Goal: Check status: Check status

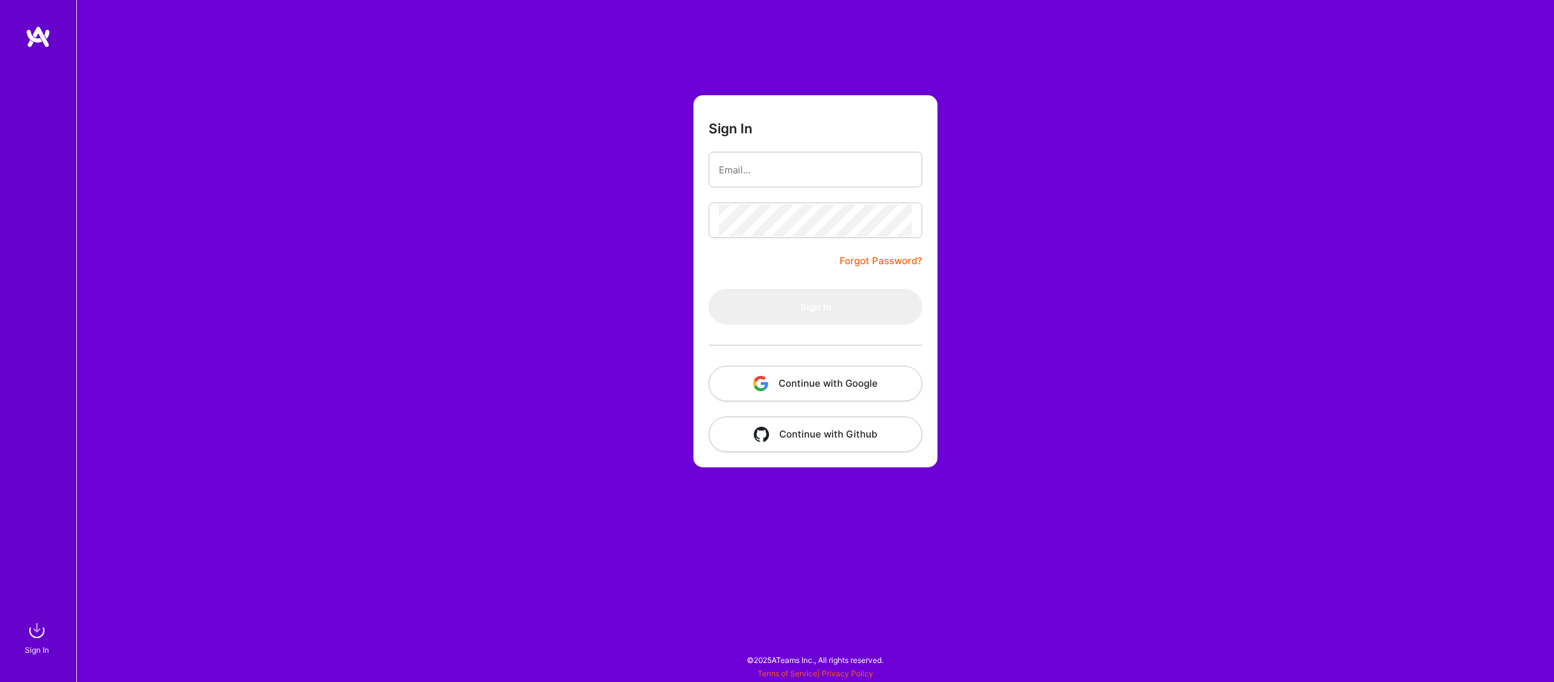
click at [758, 393] on button "Continue with Google" at bounding box center [816, 384] width 214 height 36
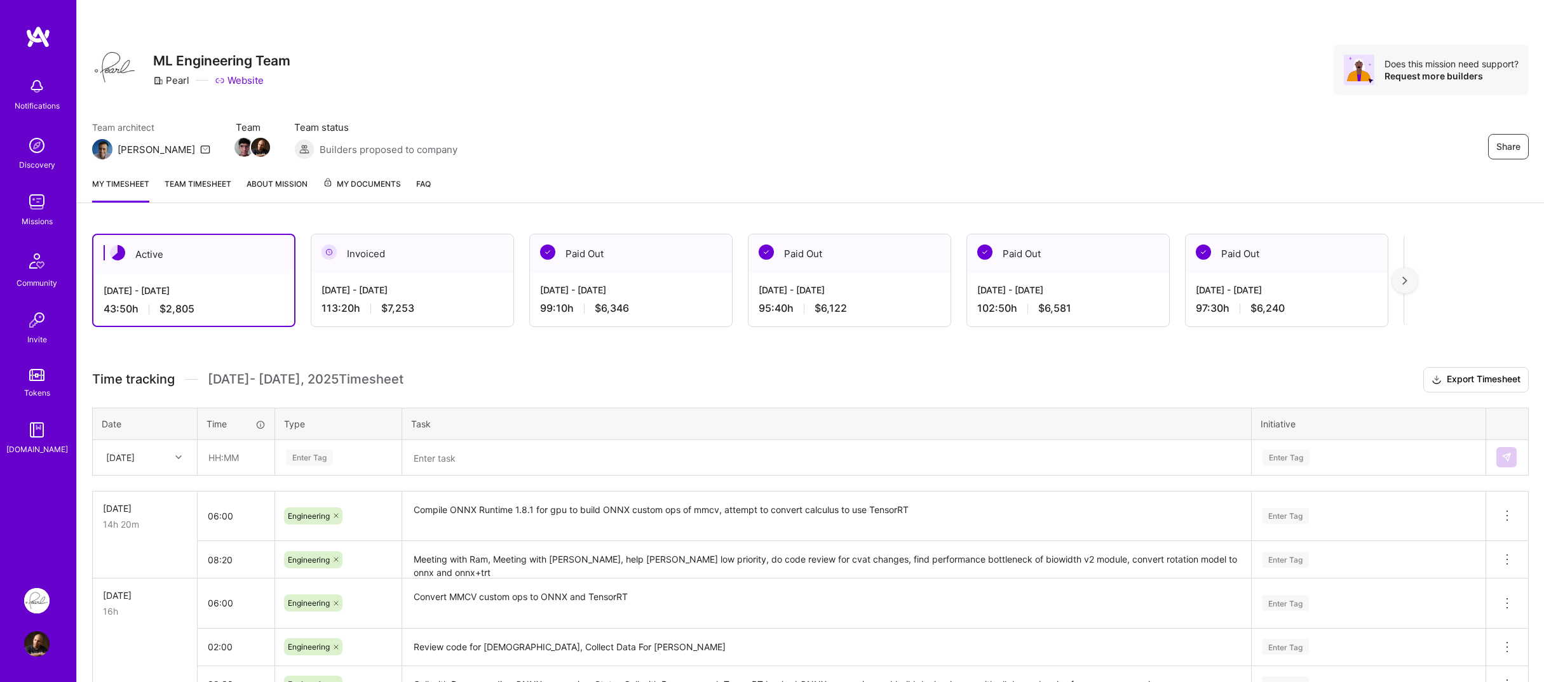
click at [343, 264] on div "Invoiced" at bounding box center [412, 253] width 202 height 39
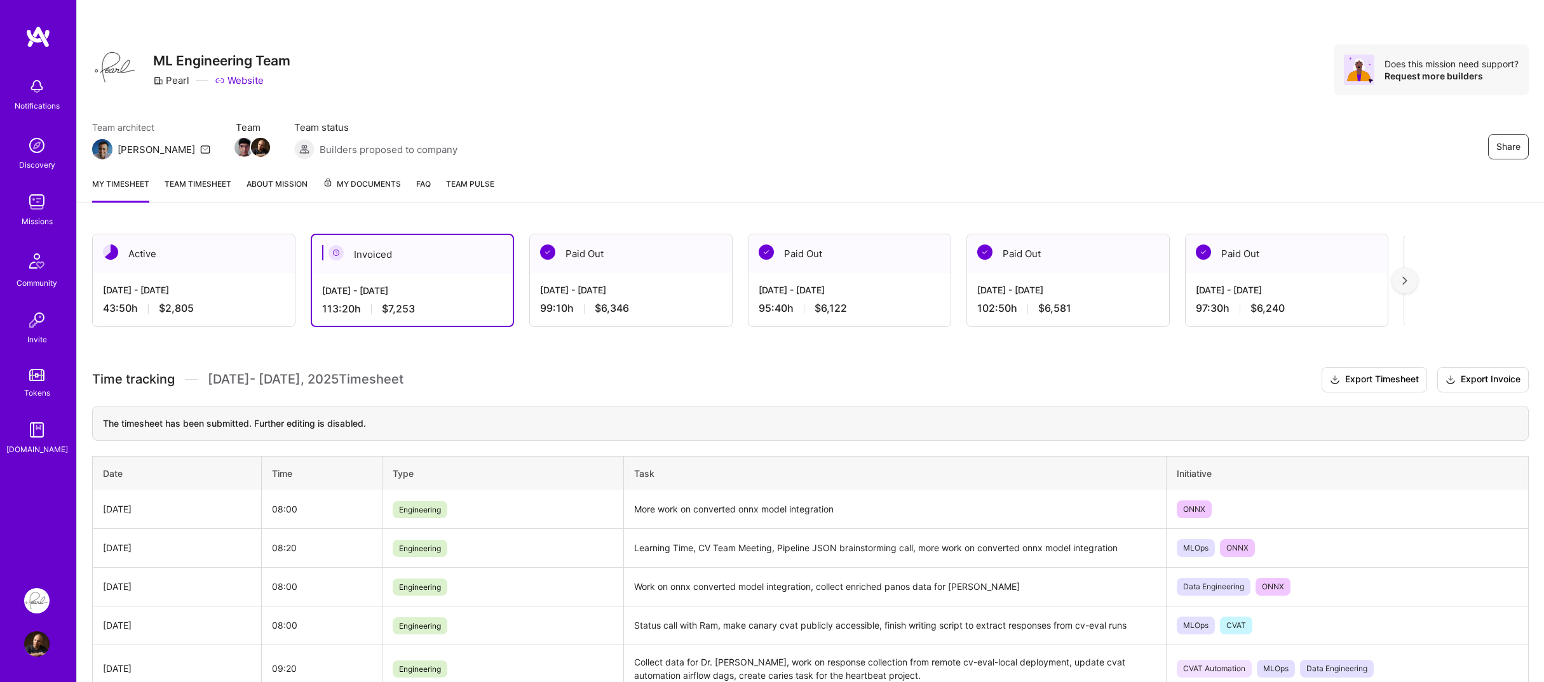
click at [220, 227] on div "Active [DATE] - [DATE] 43:50 h $2,805 Invoiced [DATE] - [DATE] 113:20 h $7,253 …" at bounding box center [810, 683] width 1467 height 928
click at [355, 182] on span "My Documents" at bounding box center [362, 184] width 78 height 14
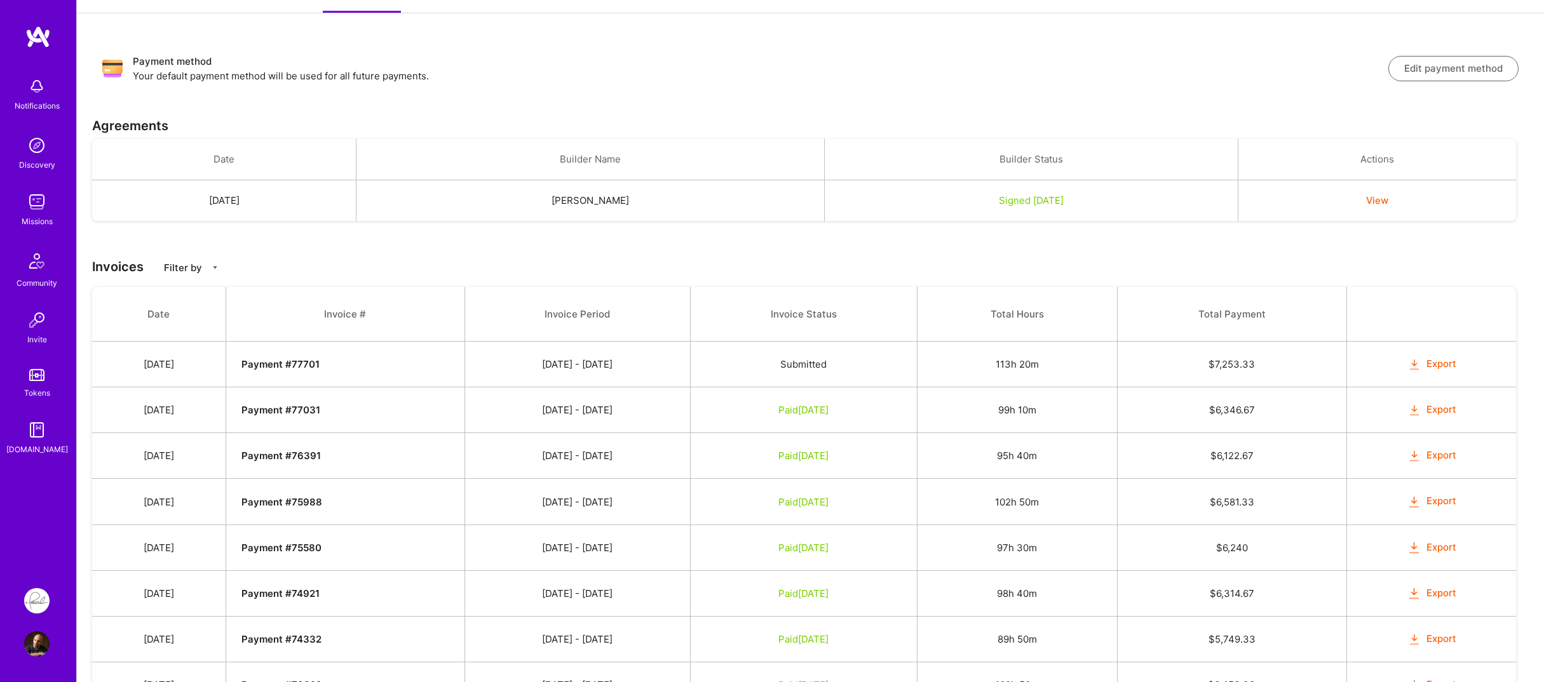
scroll to position [318, 0]
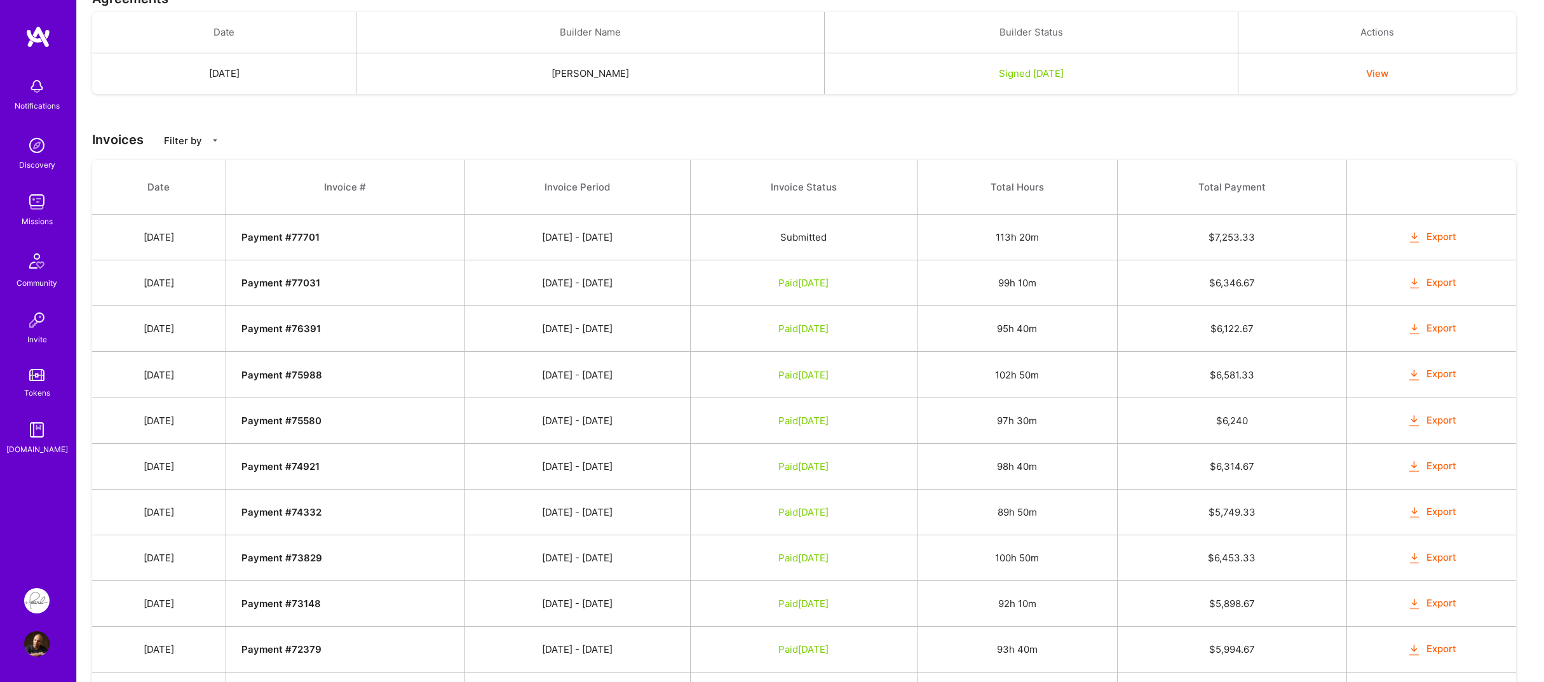
click at [311, 244] on td "Payment # 77701" at bounding box center [345, 238] width 239 height 46
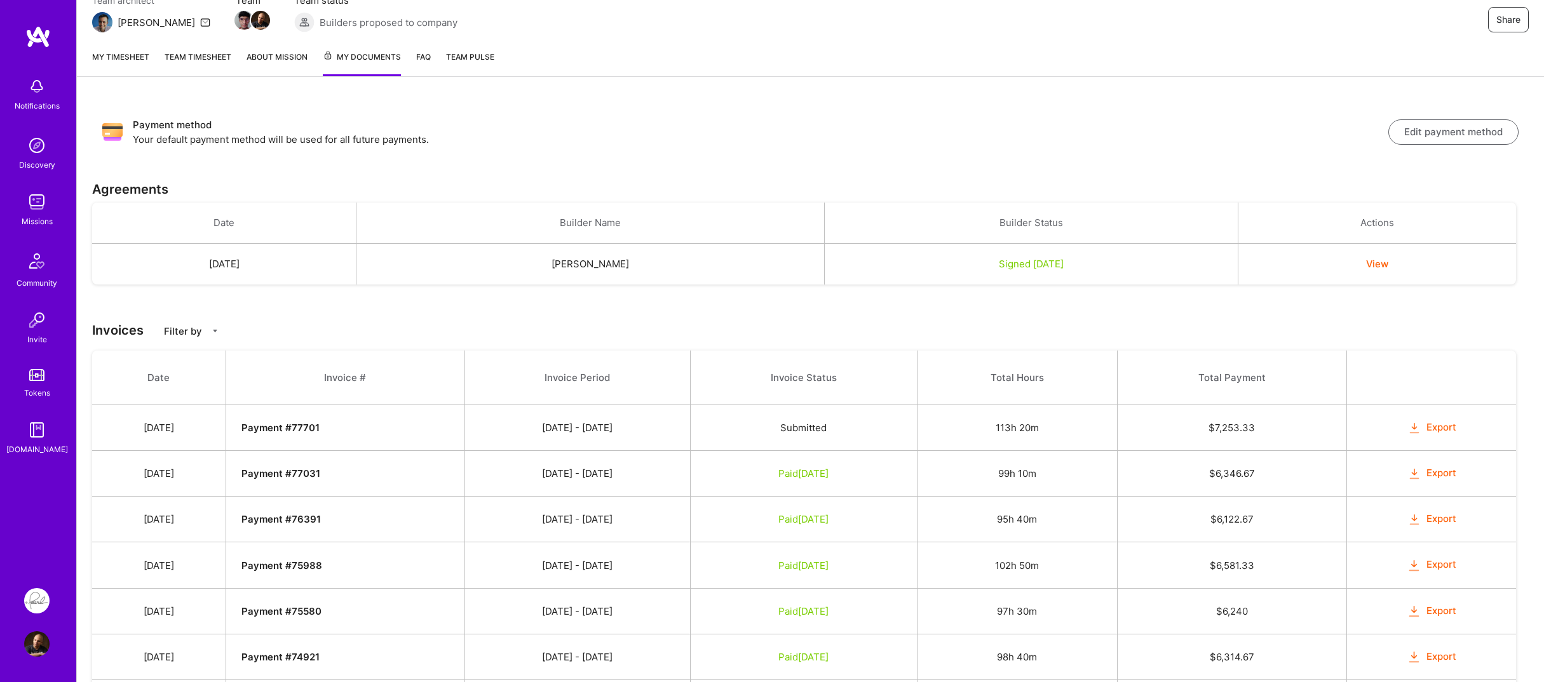
scroll to position [0, 0]
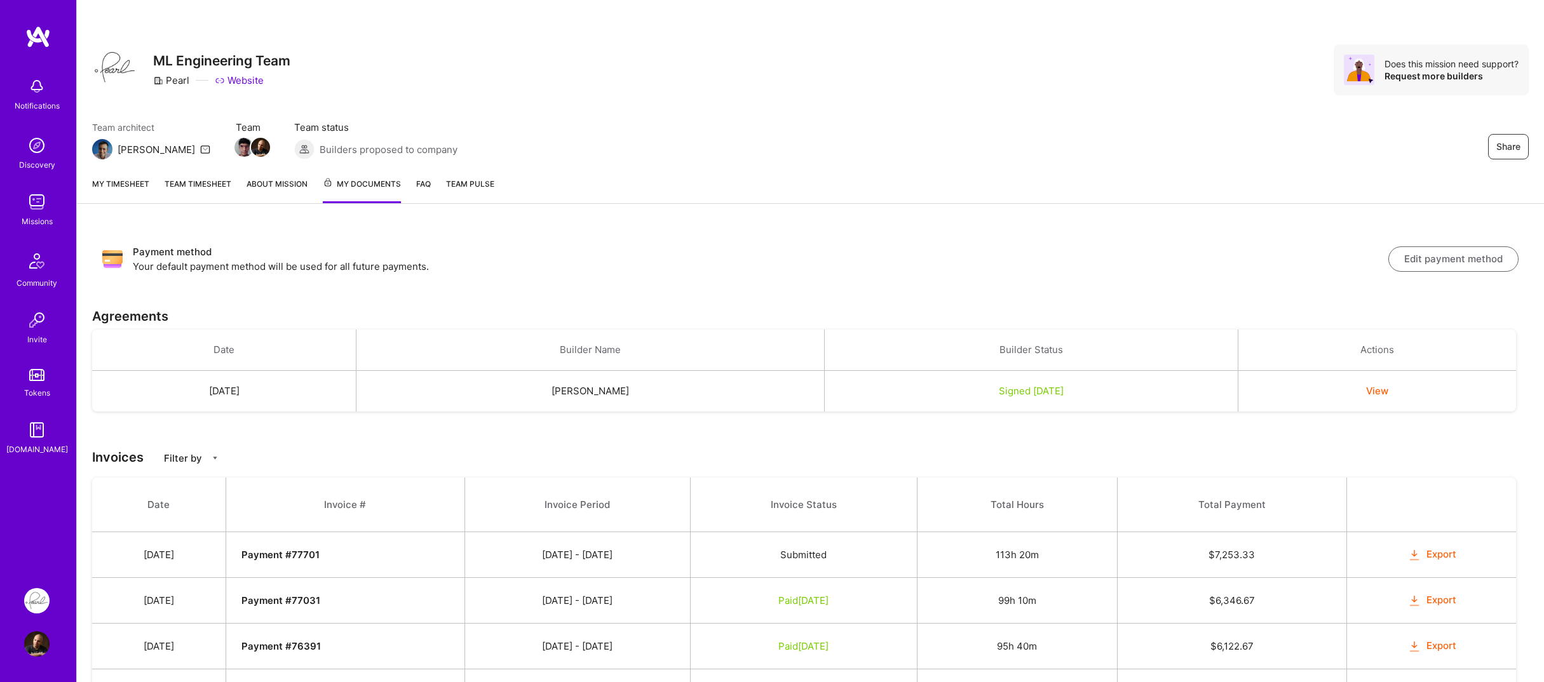
click at [141, 197] on link "My timesheet" at bounding box center [120, 190] width 57 height 26
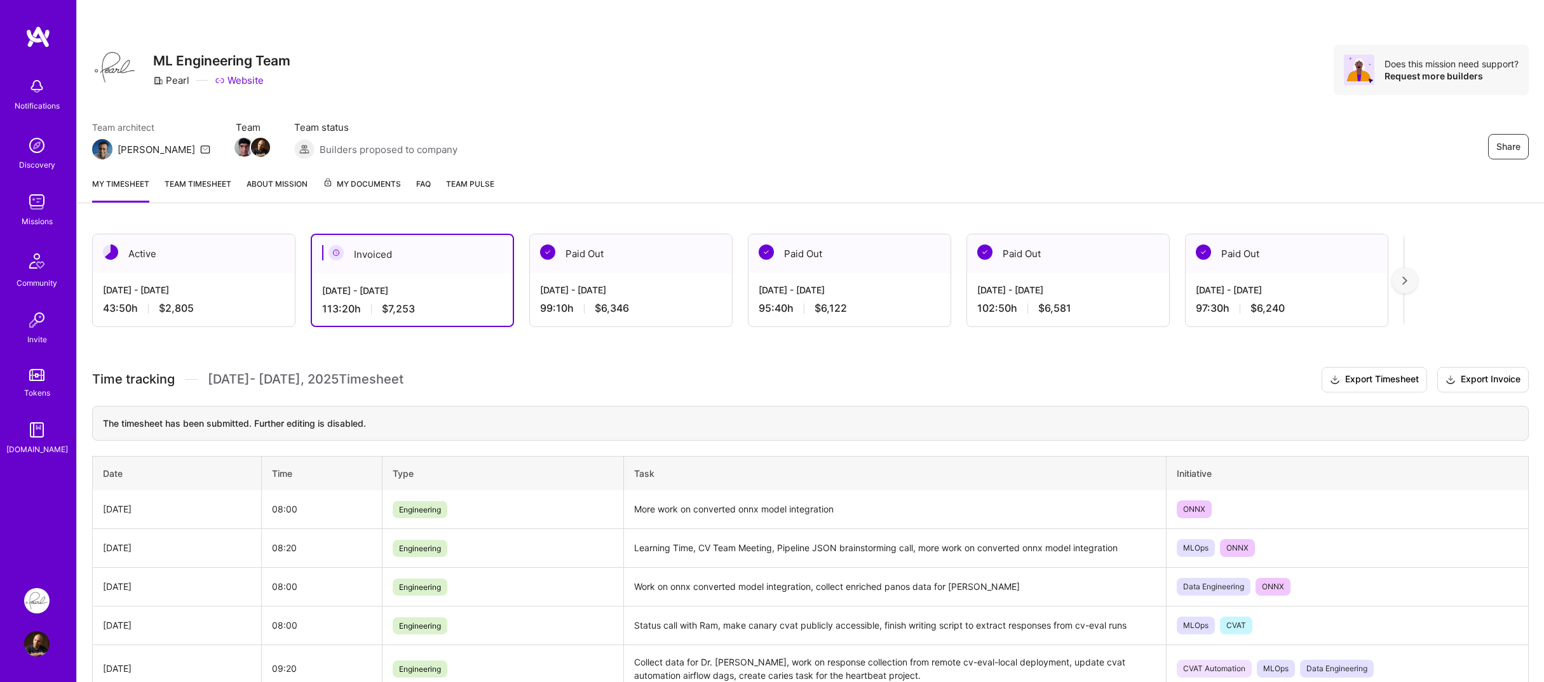
click at [31, 215] on div "Missions" at bounding box center [37, 221] width 31 height 13
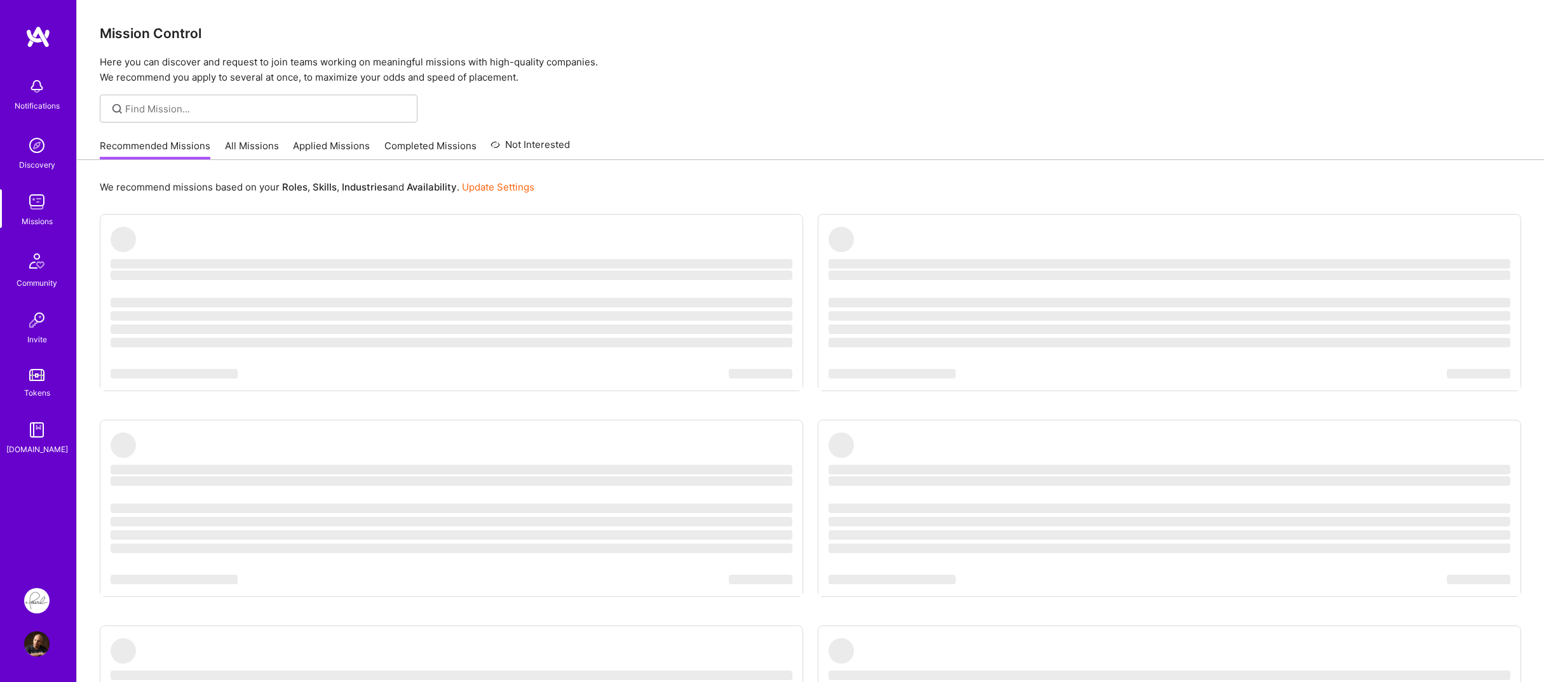
click at [80, 254] on div "We recommend missions based on your Roles , Skills , Industries and Availabilit…" at bounding box center [810, 520] width 1467 height 721
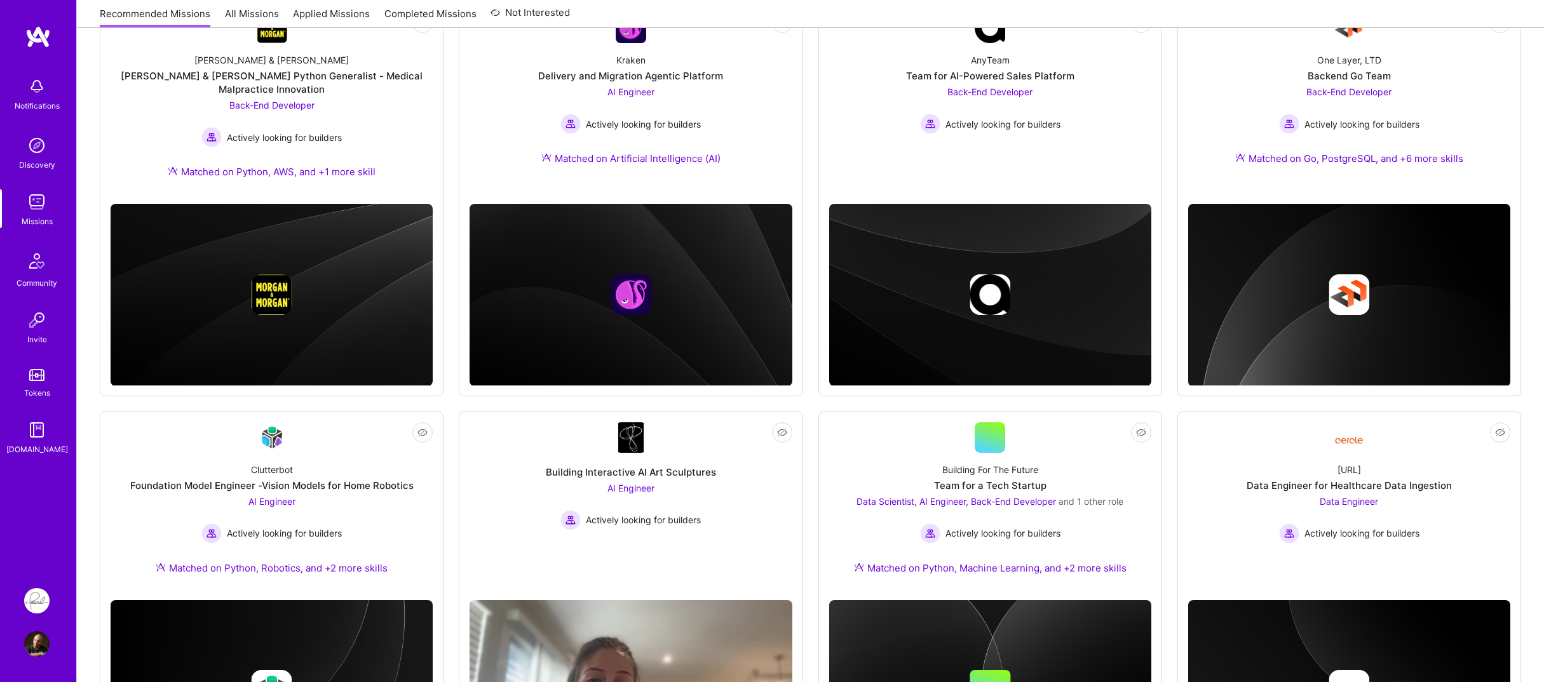
scroll to position [149, 0]
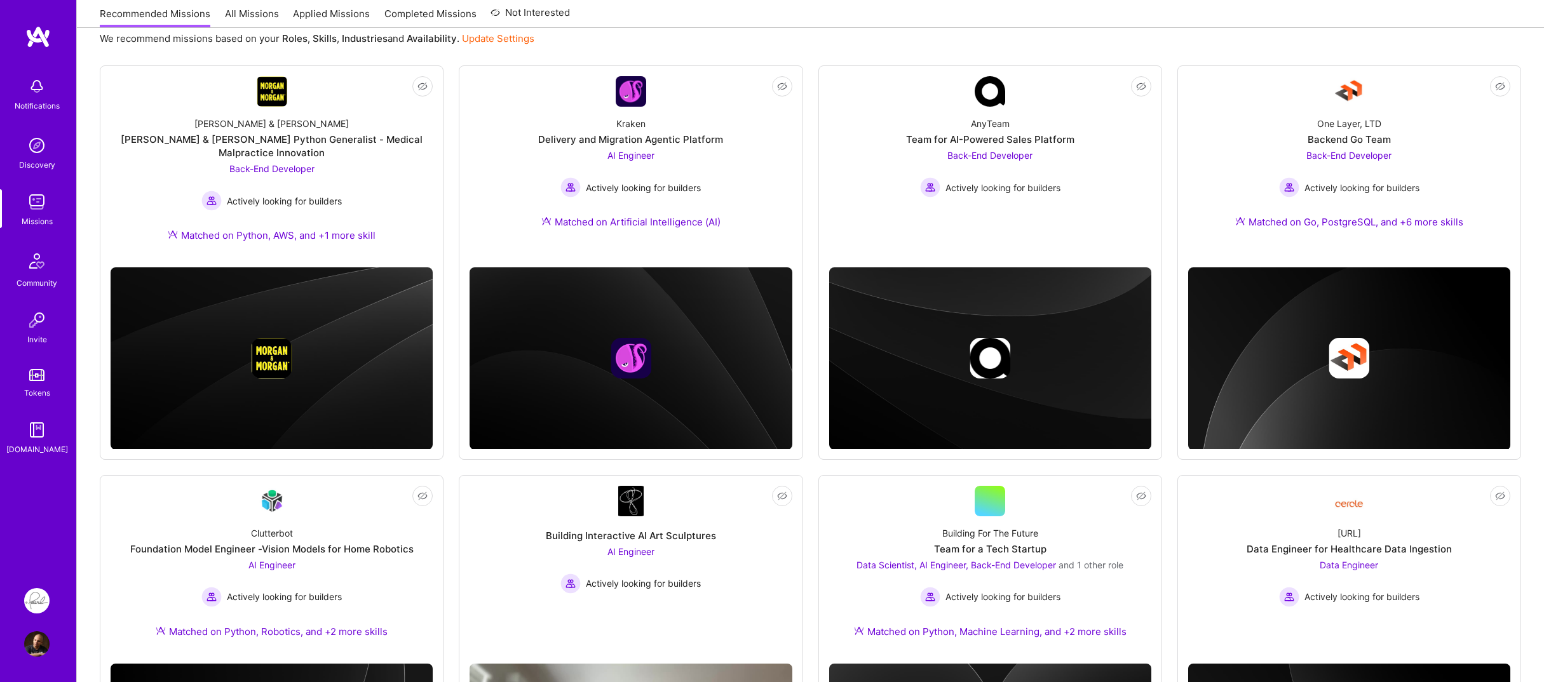
click at [88, 248] on div "We recommend missions based on your Roles , Skills , Industries and Availabilit…" at bounding box center [810, 448] width 1467 height 875
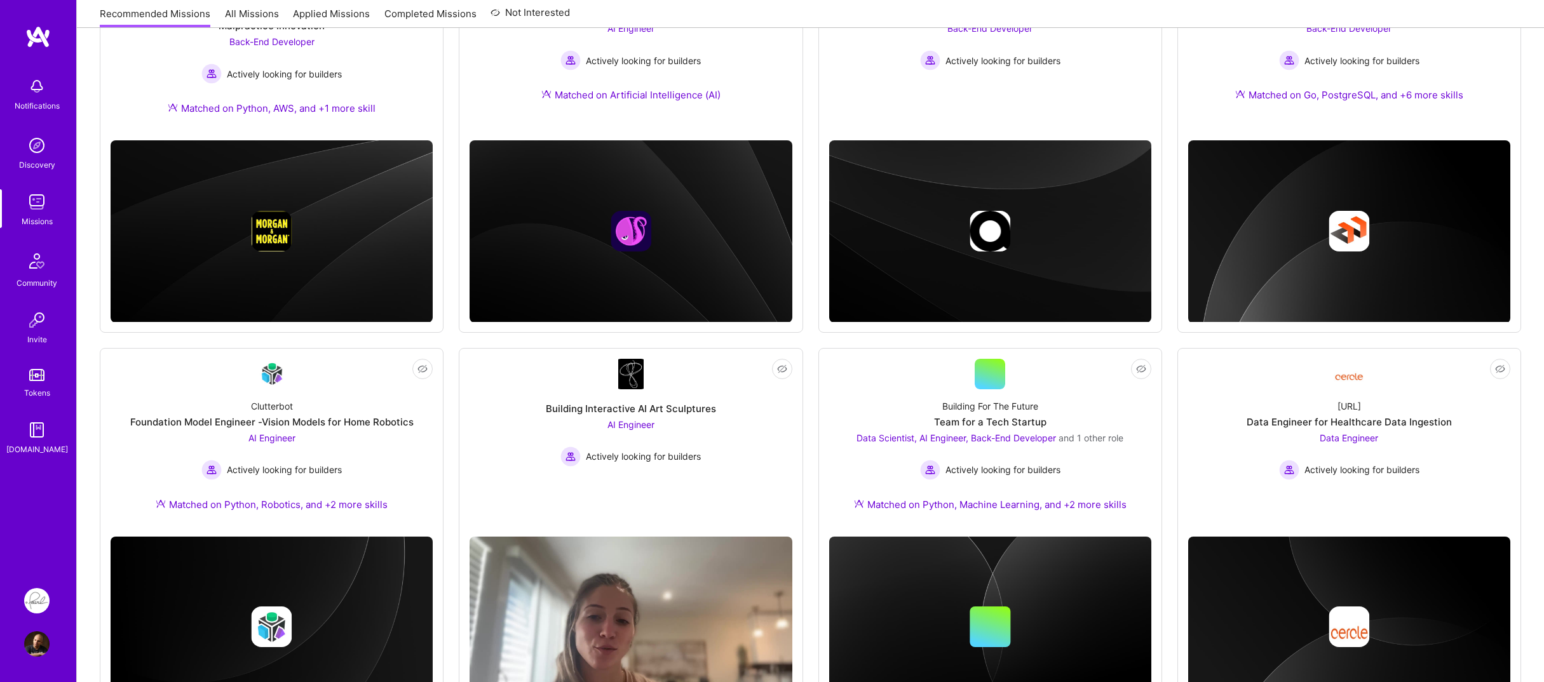
scroll to position [339, 0]
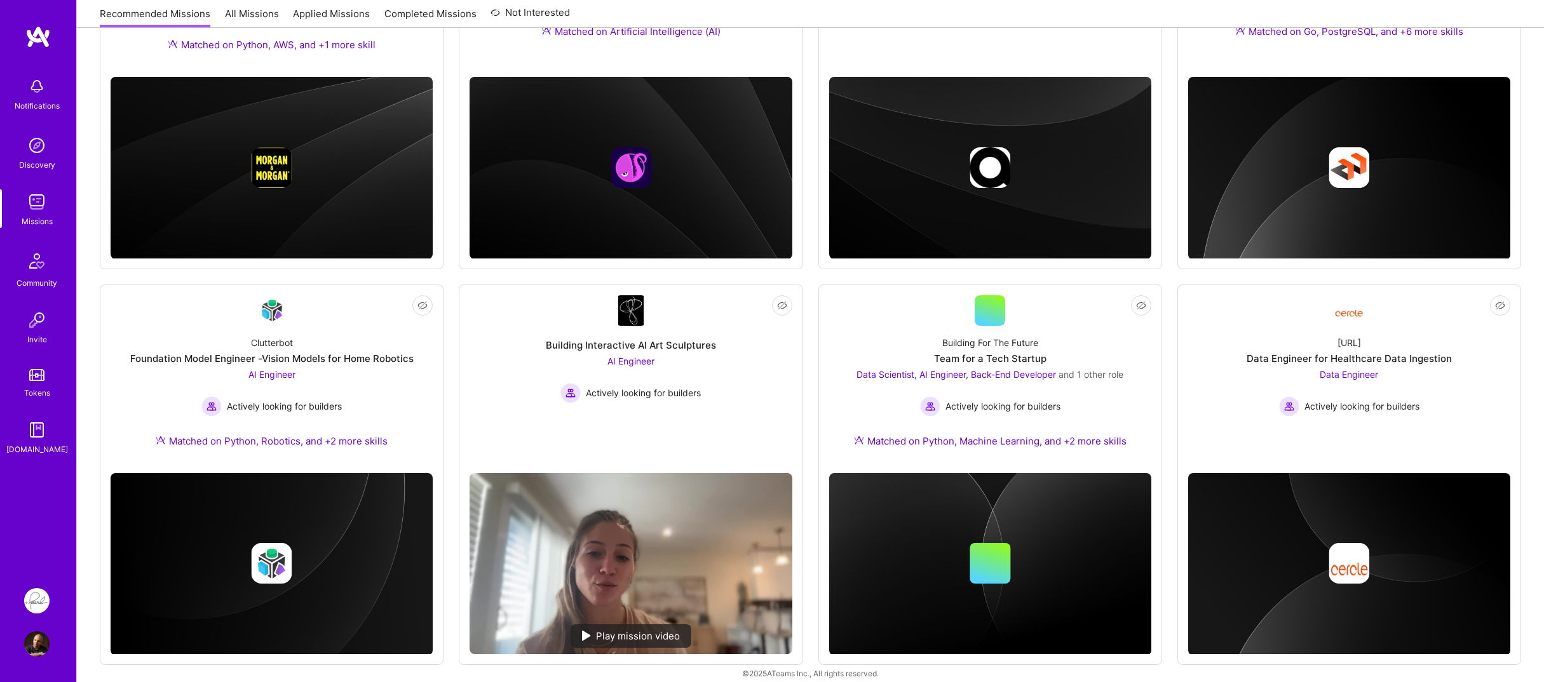
click at [88, 248] on div "We recommend missions based on your Roles , Skills , Industries and Availabilit…" at bounding box center [810, 258] width 1467 height 875
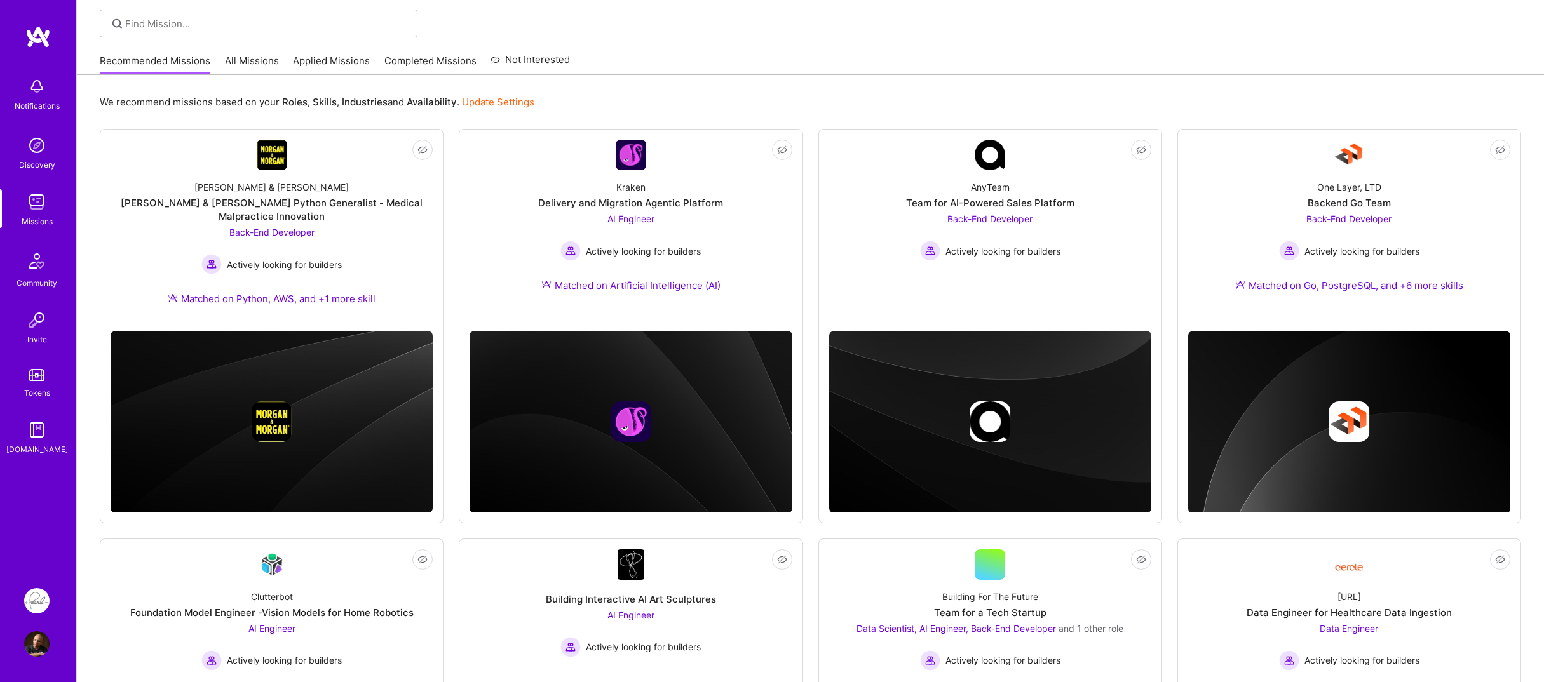
scroll to position [22, 0]
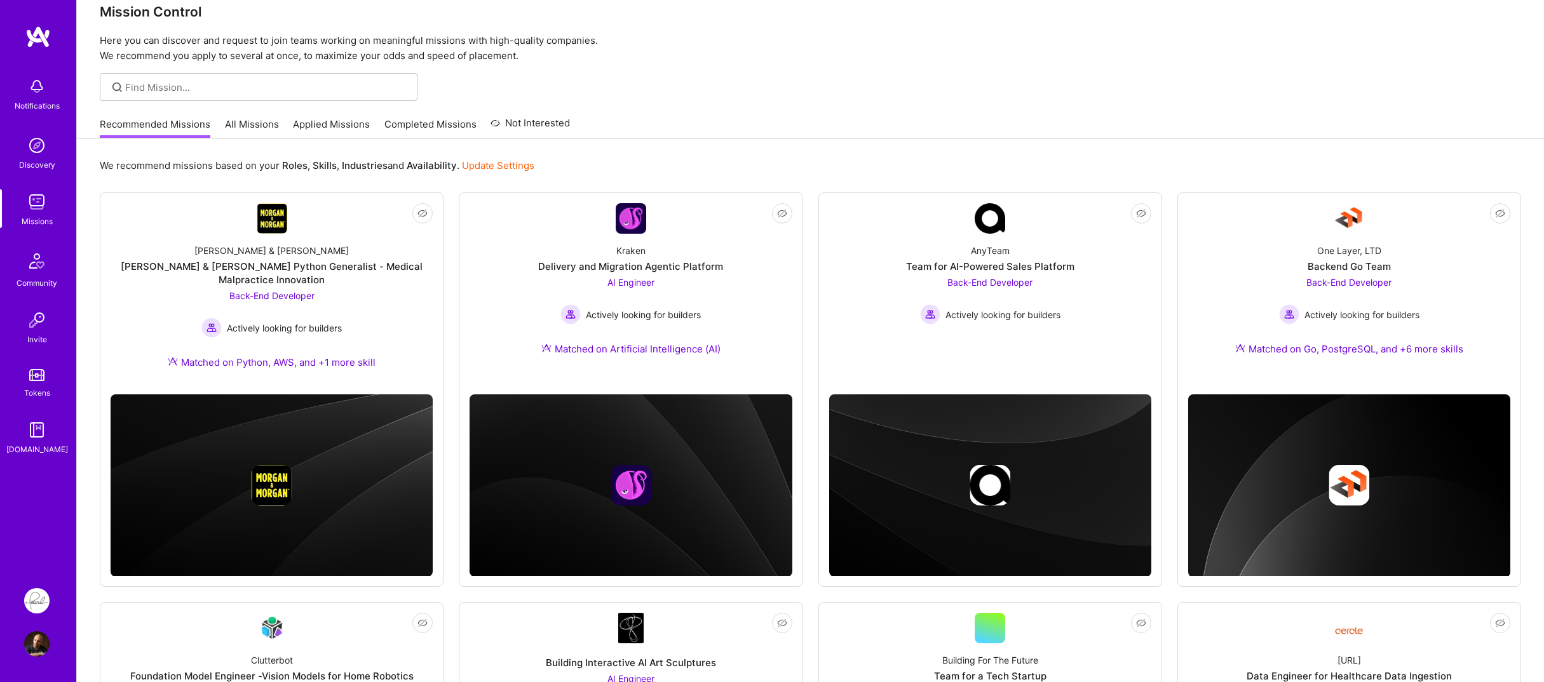
click at [85, 250] on div "We recommend missions based on your Roles , Skills , Industries and Availabilit…" at bounding box center [810, 576] width 1467 height 875
